Goal: Complete application form

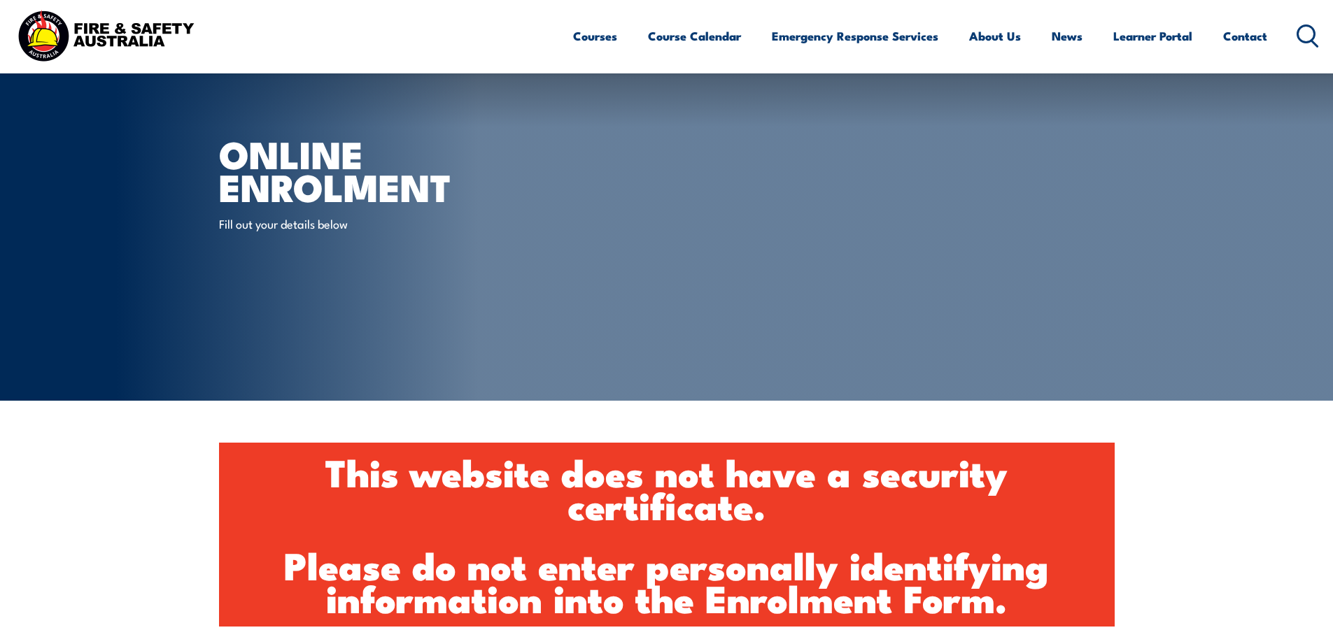
scroll to position [557, 0]
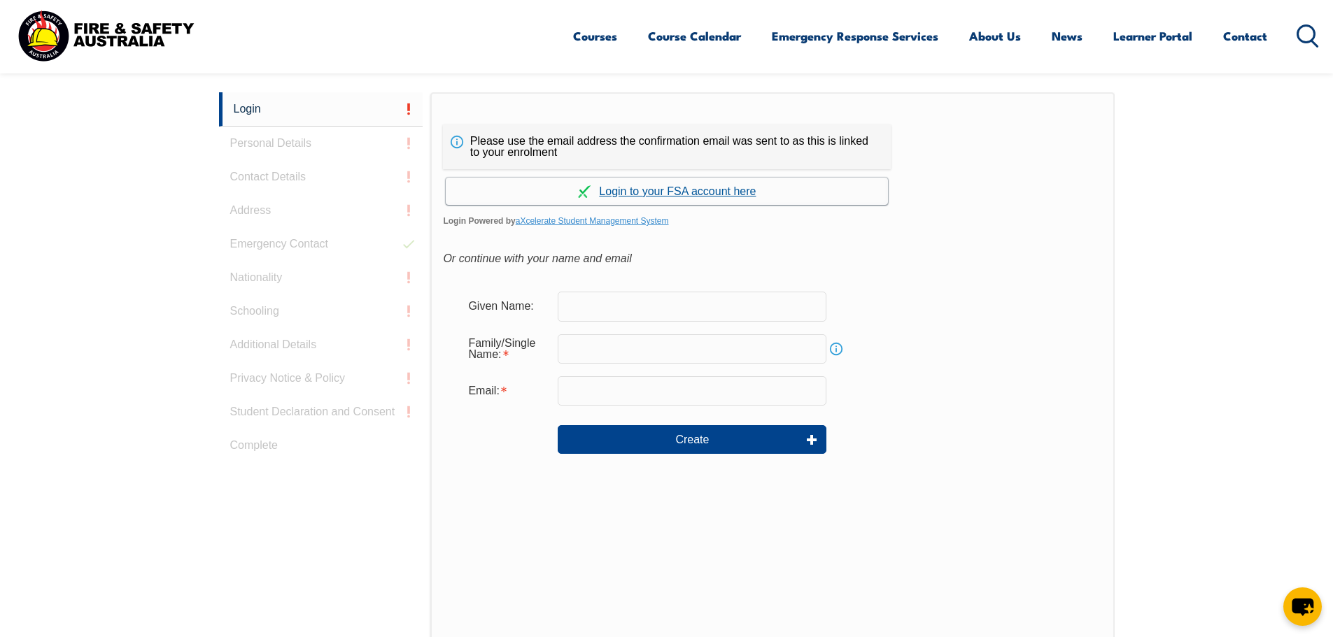
click at [657, 191] on link "Continue with aXcelerate" at bounding box center [667, 191] width 442 height 27
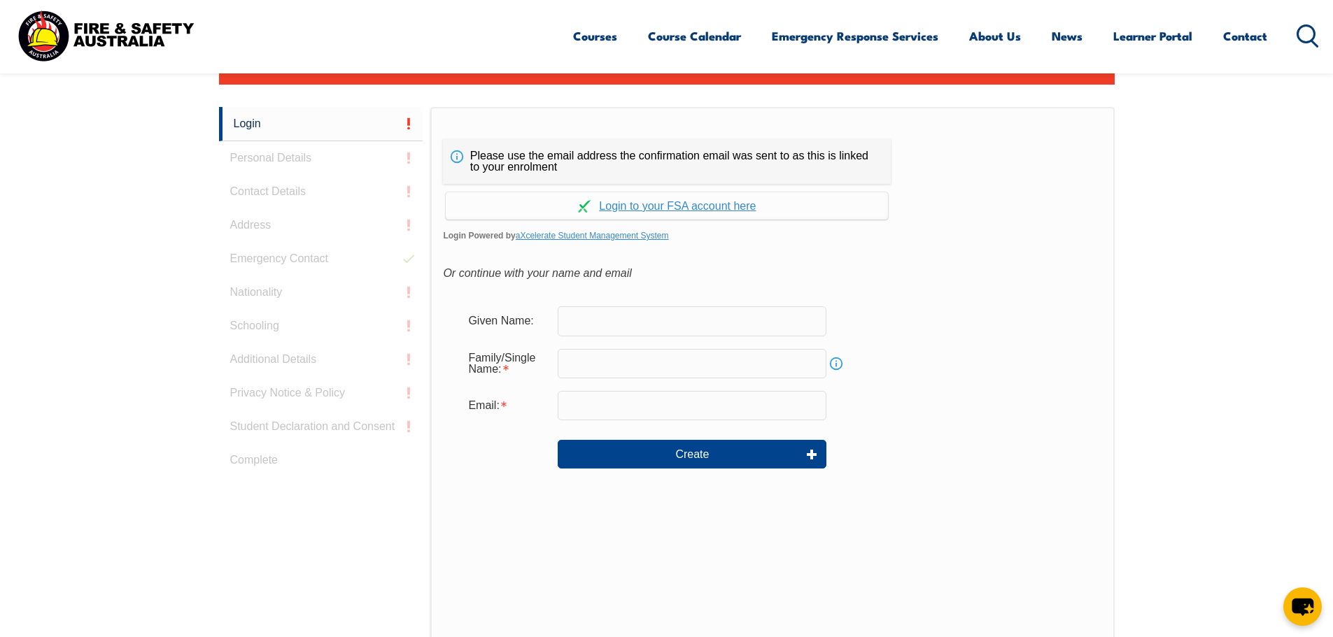
scroll to position [557, 0]
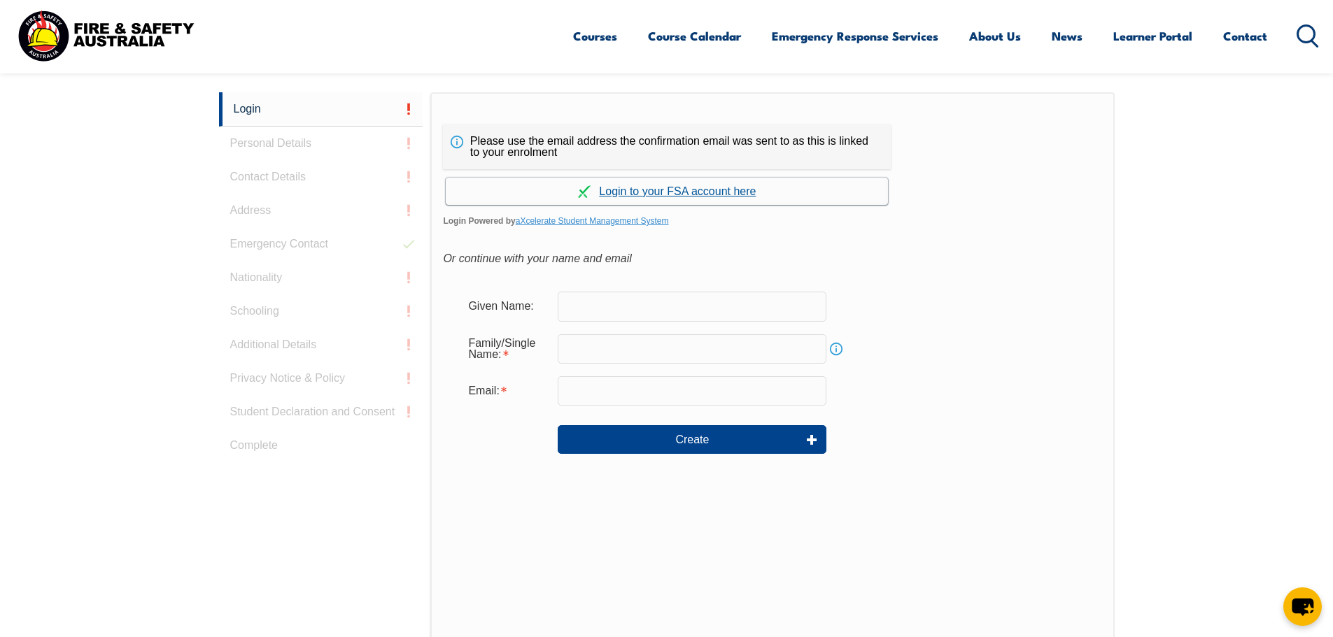
click at [683, 189] on link "Continue with aXcelerate" at bounding box center [667, 191] width 442 height 27
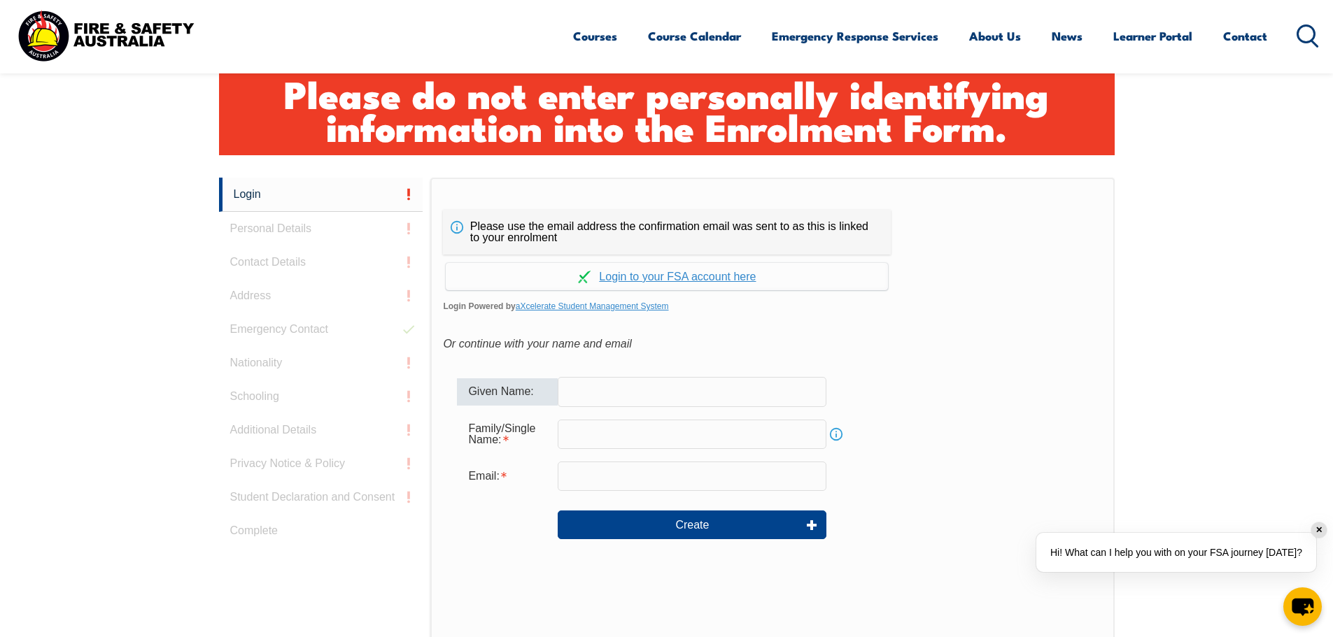
scroll to position [247, 0]
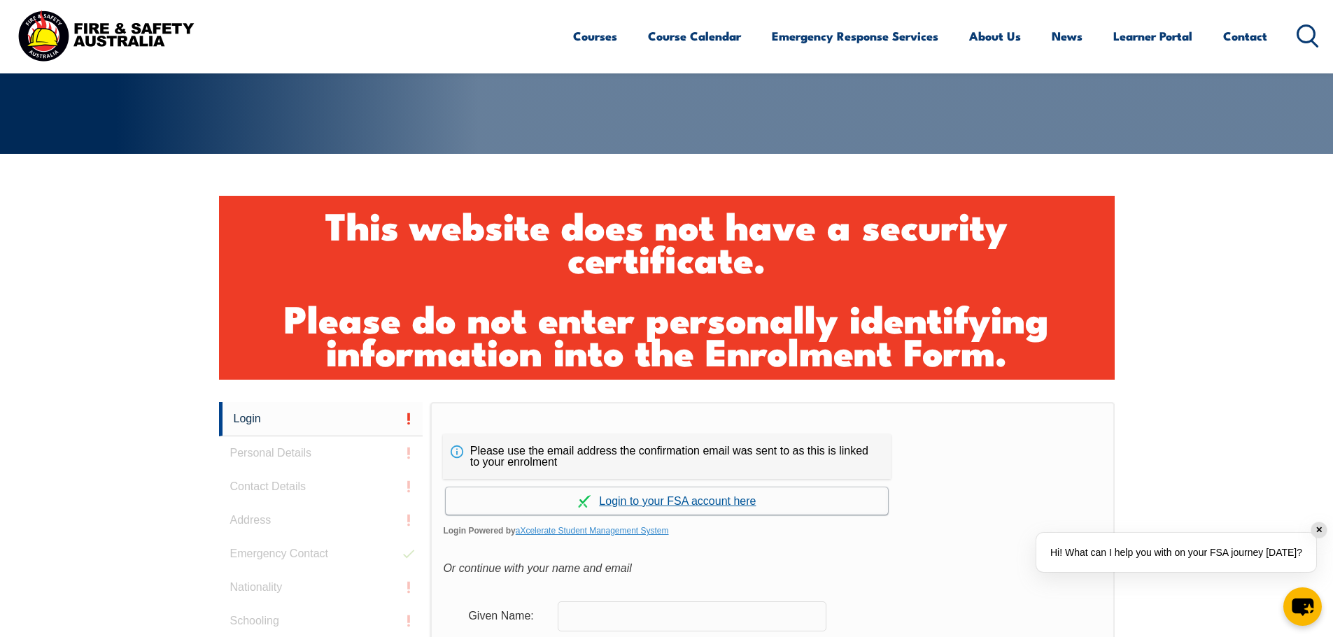
click at [654, 501] on link "Continue with aXcelerate" at bounding box center [667, 501] width 442 height 27
click at [711, 502] on link "Continue with aXcelerate" at bounding box center [667, 501] width 442 height 27
